Goal: Information Seeking & Learning: Learn about a topic

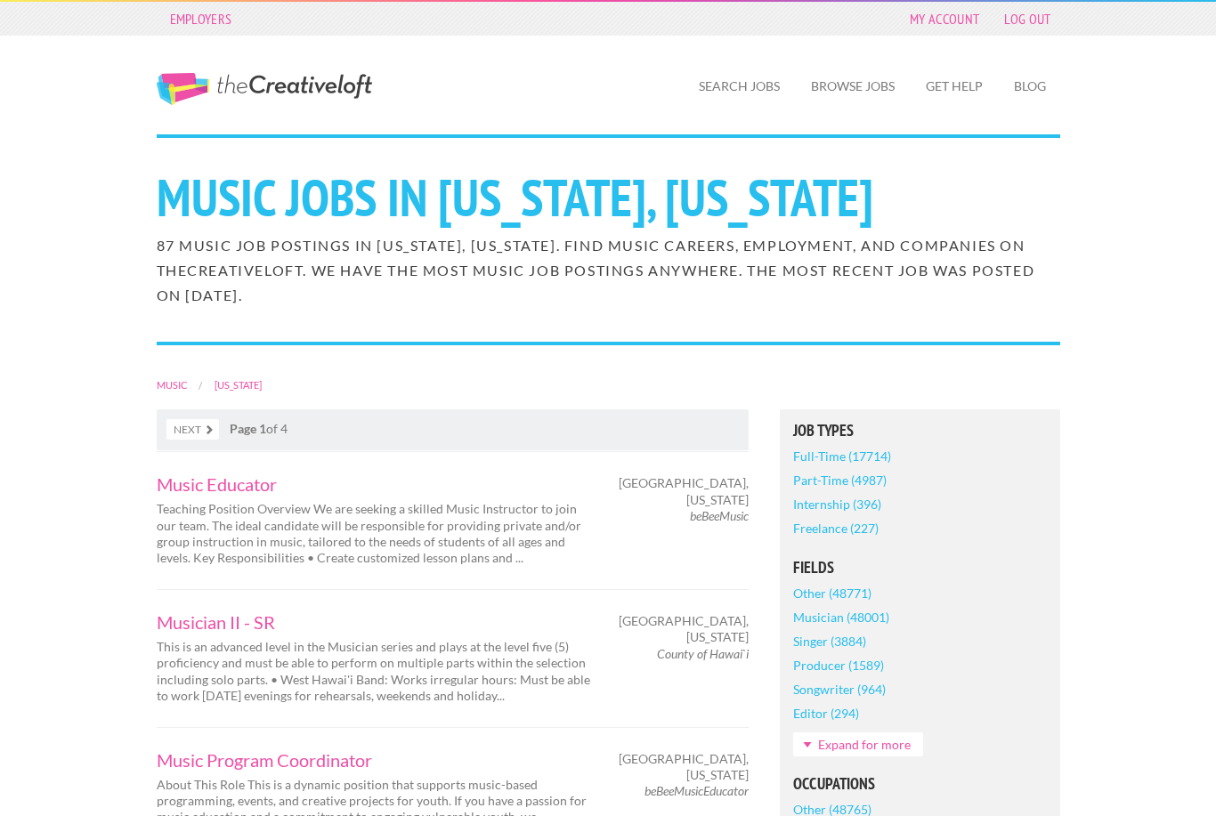
scroll to position [32, 0]
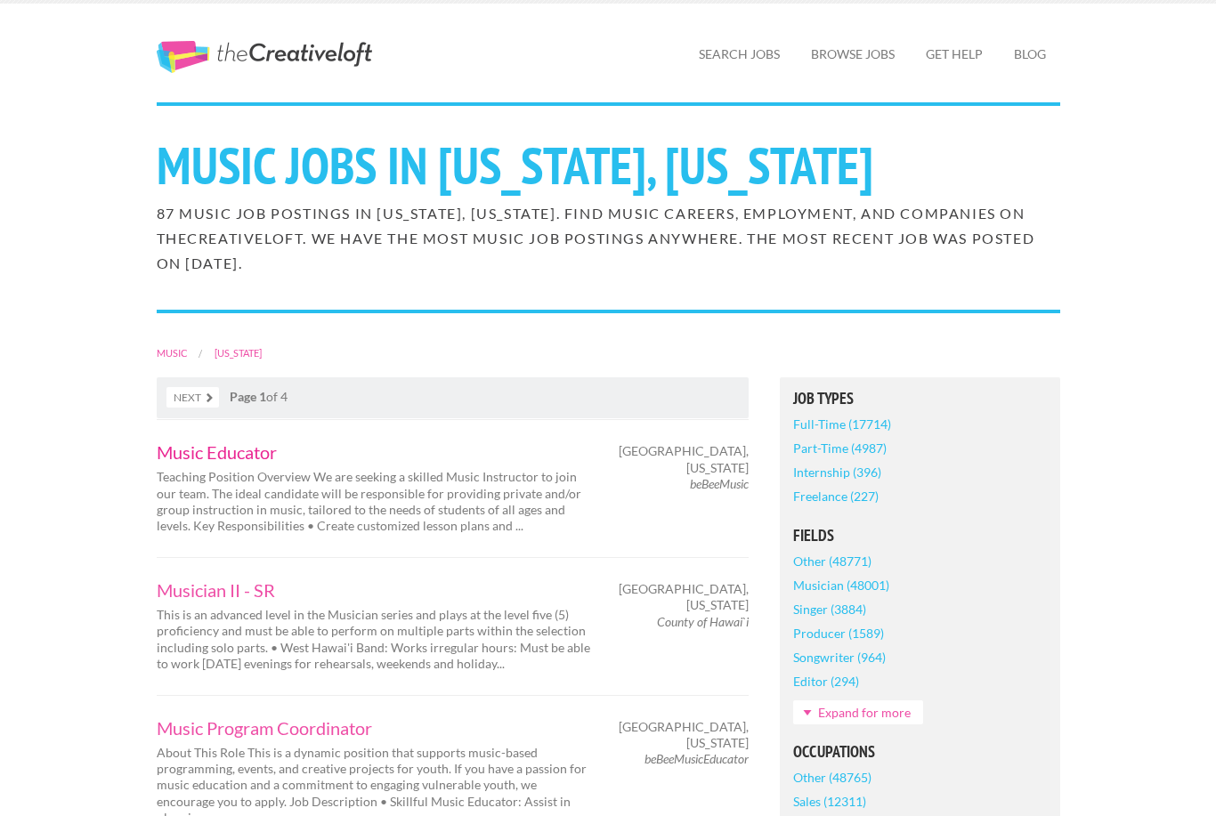
click at [173, 455] on link "Music Educator" at bounding box center [375, 452] width 436 height 18
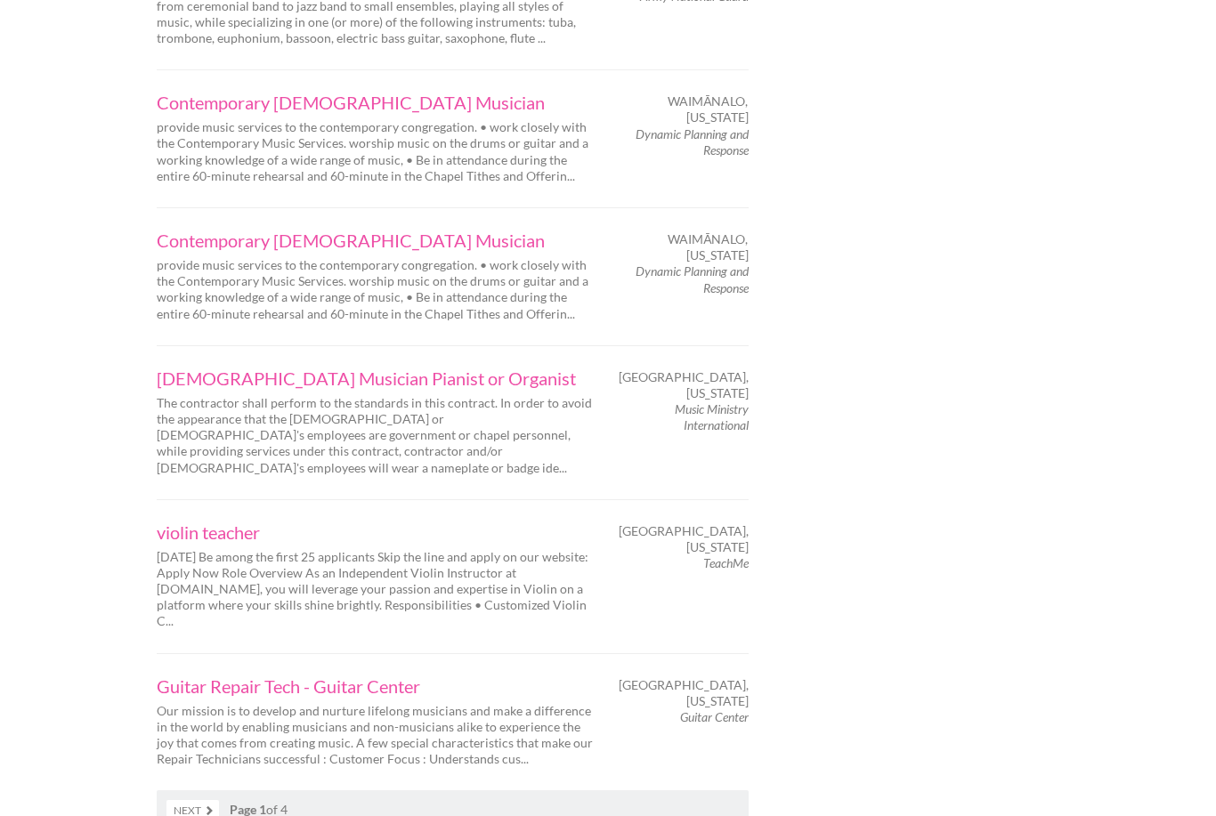
scroll to position [2601, 0]
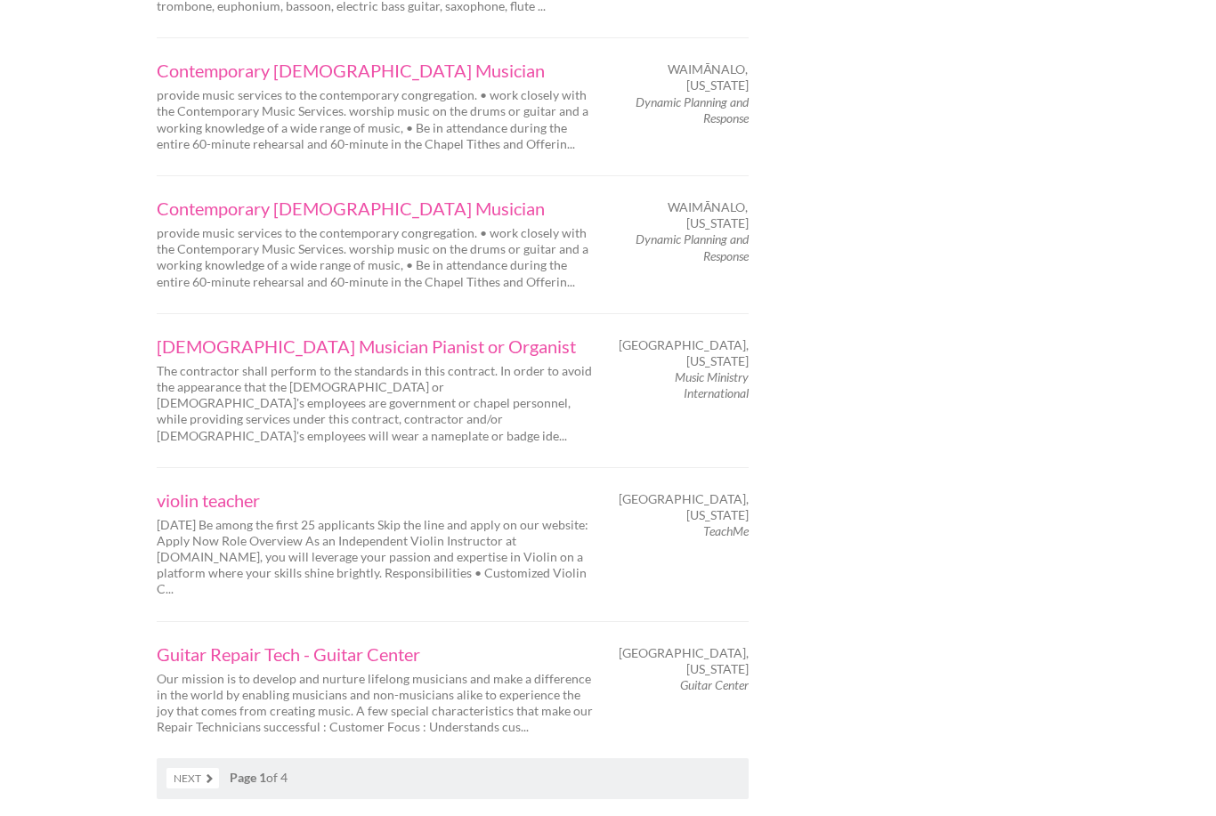
click at [189, 768] on link "Next" at bounding box center [193, 778] width 53 height 20
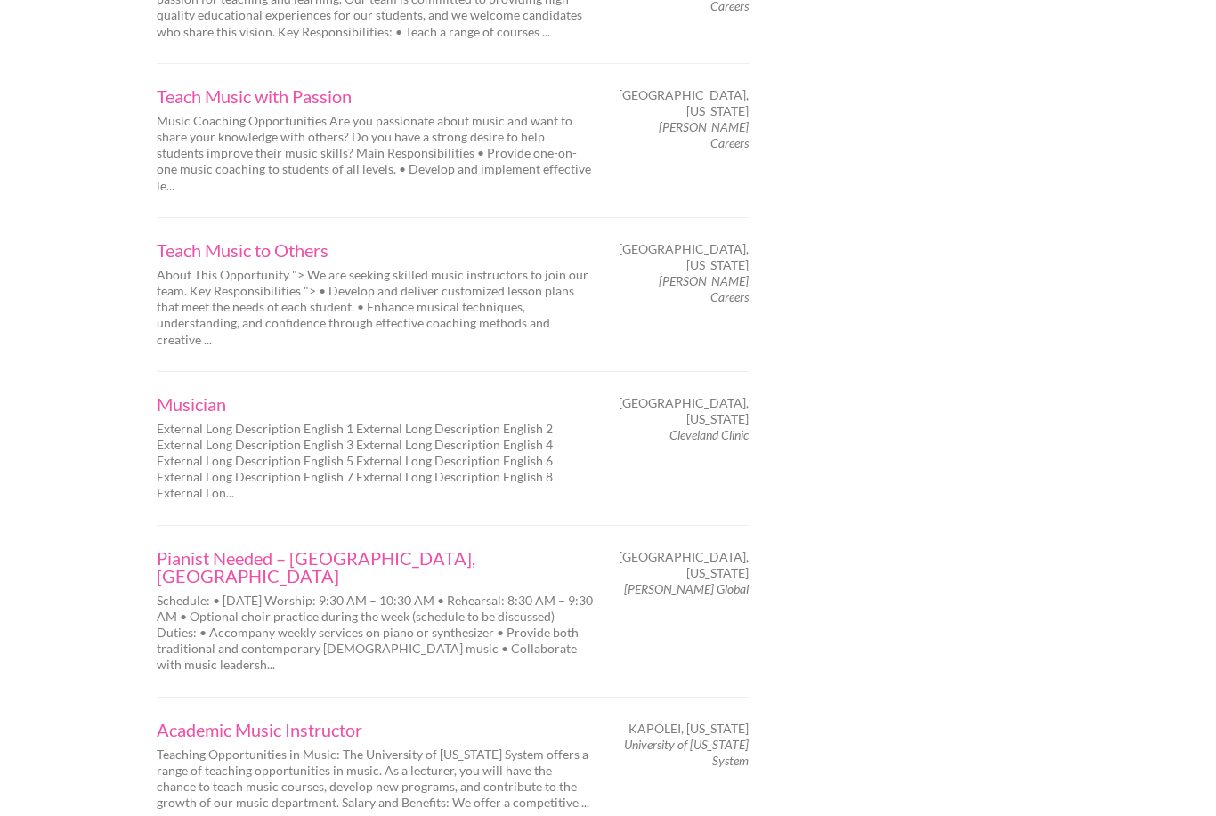
scroll to position [2621, 0]
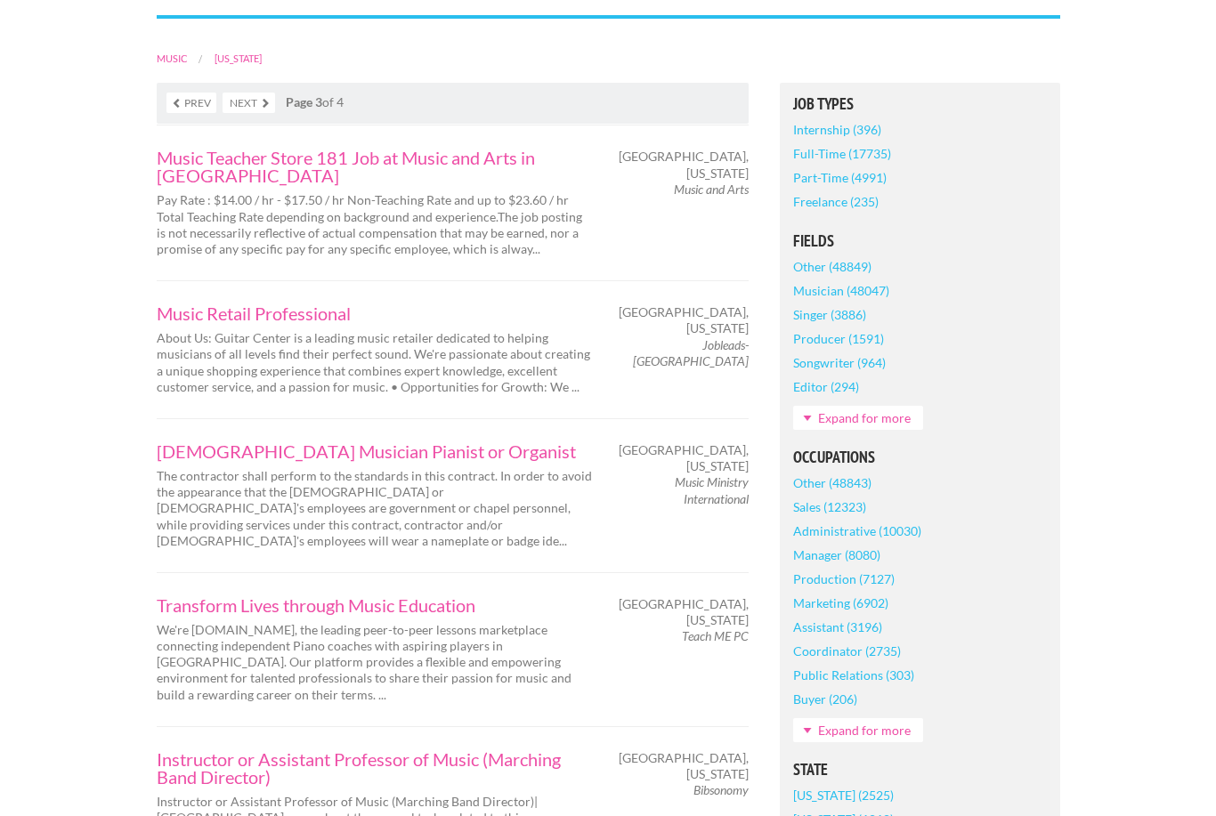
scroll to position [395, 0]
